Goal: Task Accomplishment & Management: Complete application form

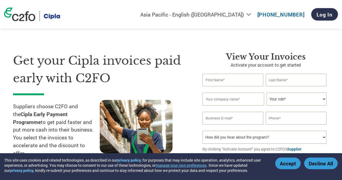
select select "en-IN"
click at [229, 79] on input "text" at bounding box center [233, 80] width 61 height 13
click at [220, 78] on input "text" at bounding box center [233, 80] width 61 height 13
type input "ASHISH"
click at [278, 81] on input "text" at bounding box center [296, 80] width 61 height 13
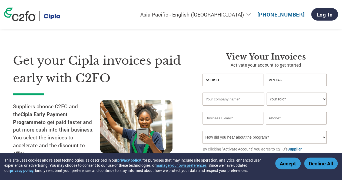
type input "ARORA"
click at [214, 105] on input "text" at bounding box center [233, 98] width 61 height 13
type input "HEALTH CARE AT HOME PRIVATE LIMITED"
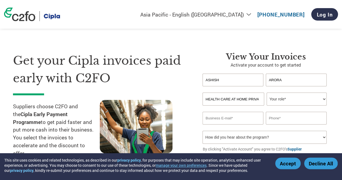
click at [292, 98] on select "Your role* CFO Controller Credit Manager Finance Director Treasurer CEO Preside…" at bounding box center [297, 98] width 60 height 13
select select "CONTROLLER"
click at [267, 93] on select "Your role* CFO Controller Credit Manager Finance Director Treasurer CEO Preside…" at bounding box center [297, 98] width 60 height 13
click at [245, 117] on input "email" at bounding box center [233, 118] width 61 height 13
type input "a"
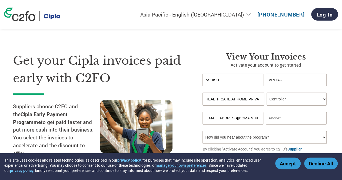
type input "[EMAIL_ADDRESS][DOMAIN_NAME]"
click at [279, 117] on input "text" at bounding box center [296, 118] width 61 height 13
type input "9821618069"
click at [263, 136] on select "How did you hear about the program? Received a letter Email Social Media Online…" at bounding box center [265, 137] width 124 height 13
select select "Other"
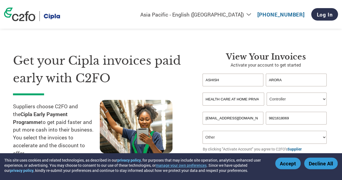
click at [203, 131] on select "How did you hear about the program? Received a letter Email Social Media Online…" at bounding box center [265, 137] width 124 height 13
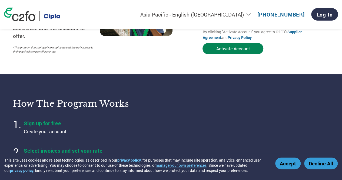
click at [242, 52] on button "Activate Account" at bounding box center [233, 48] width 61 height 11
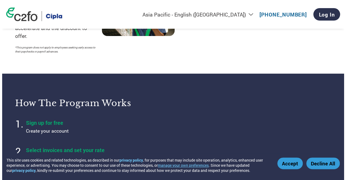
scroll to position [0, 0]
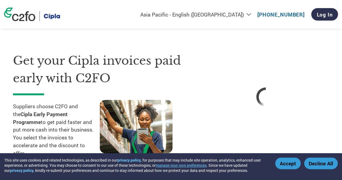
select select "en-IN"
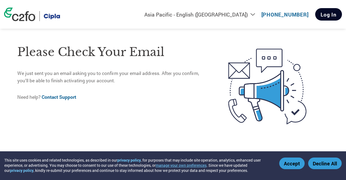
click at [324, 15] on link "Log In" at bounding box center [328, 14] width 27 height 12
